Goal: Information Seeking & Learning: Learn about a topic

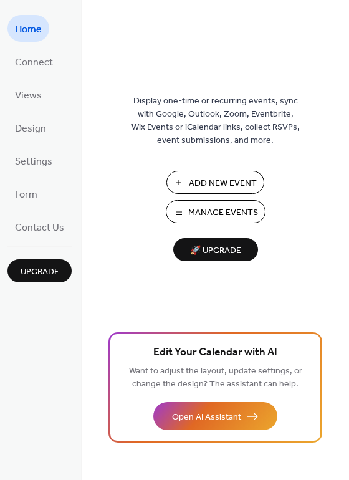
click at [224, 212] on span "Manage Events" at bounding box center [223, 212] width 70 height 13
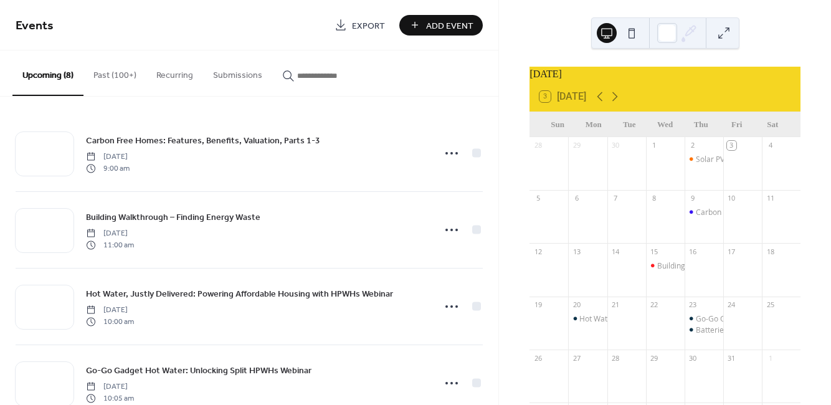
click at [103, 80] on button "Past (100+)" at bounding box center [115, 72] width 63 height 44
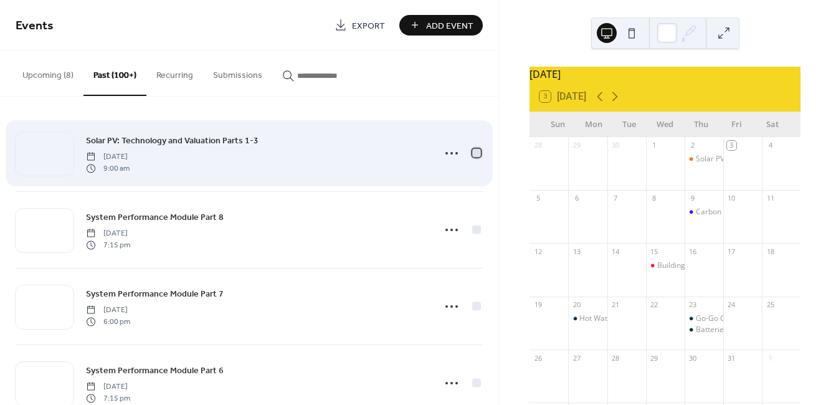
click at [472, 155] on div at bounding box center [476, 152] width 9 height 9
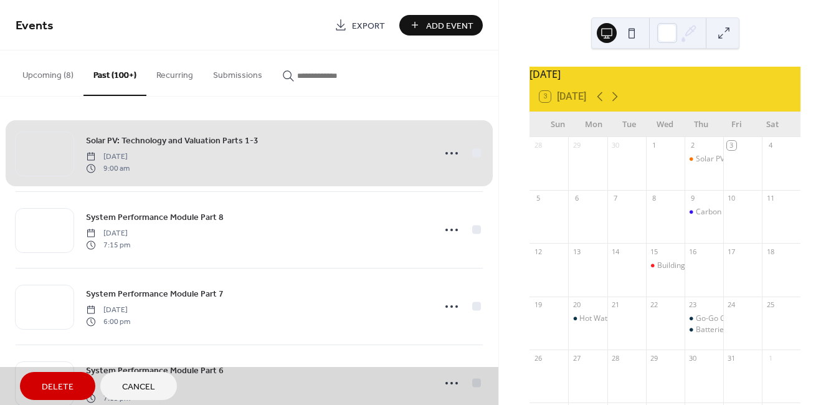
click at [471, 155] on div "Solar PV: Technology and Valuation Parts 1-3 Thursday, October 2, 2025 9:00 am" at bounding box center [249, 153] width 467 height 76
